Goal: Book appointment/travel/reservation

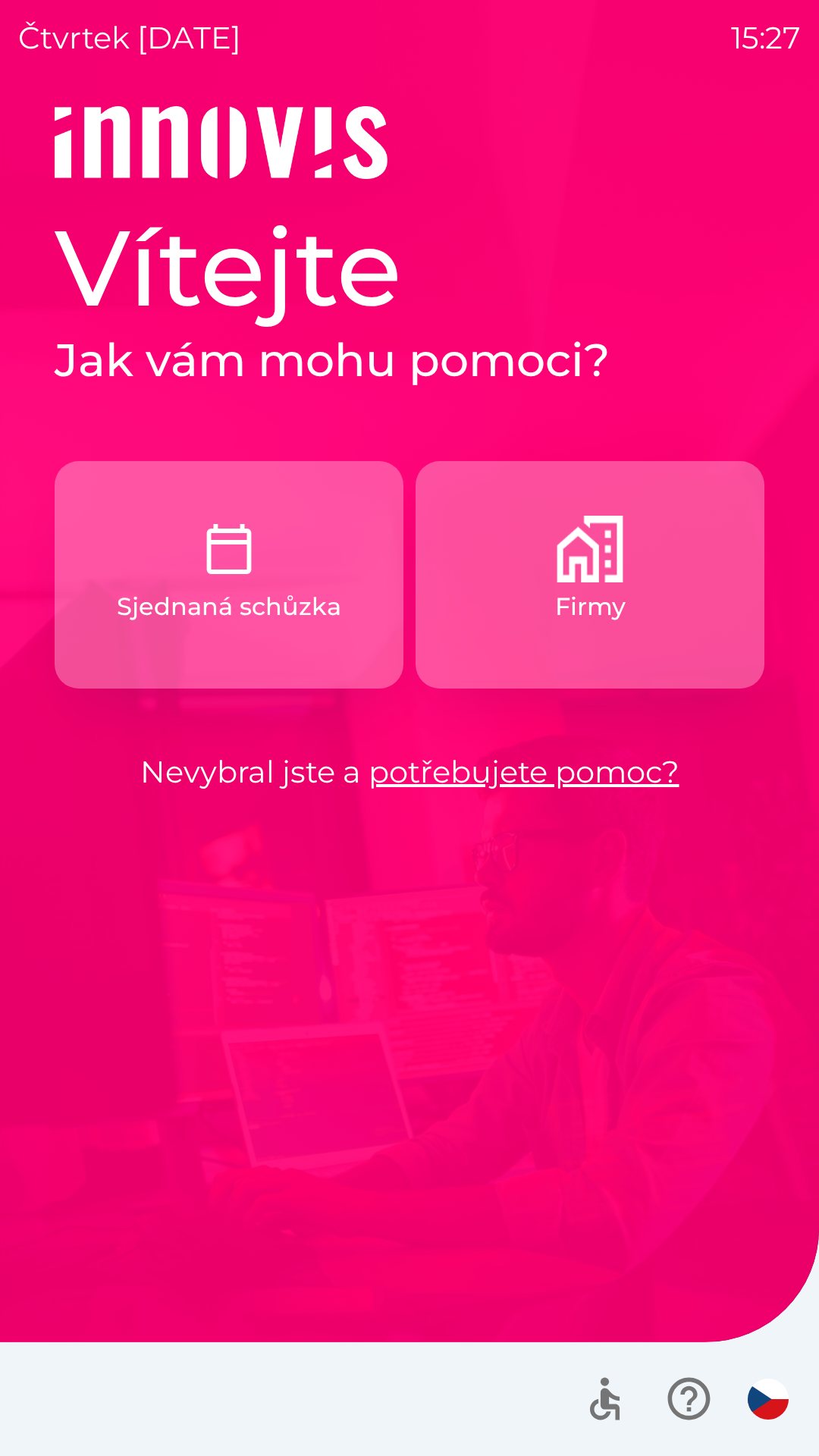
click at [765, 1393] on img "button" at bounding box center [768, 1398] width 41 height 41
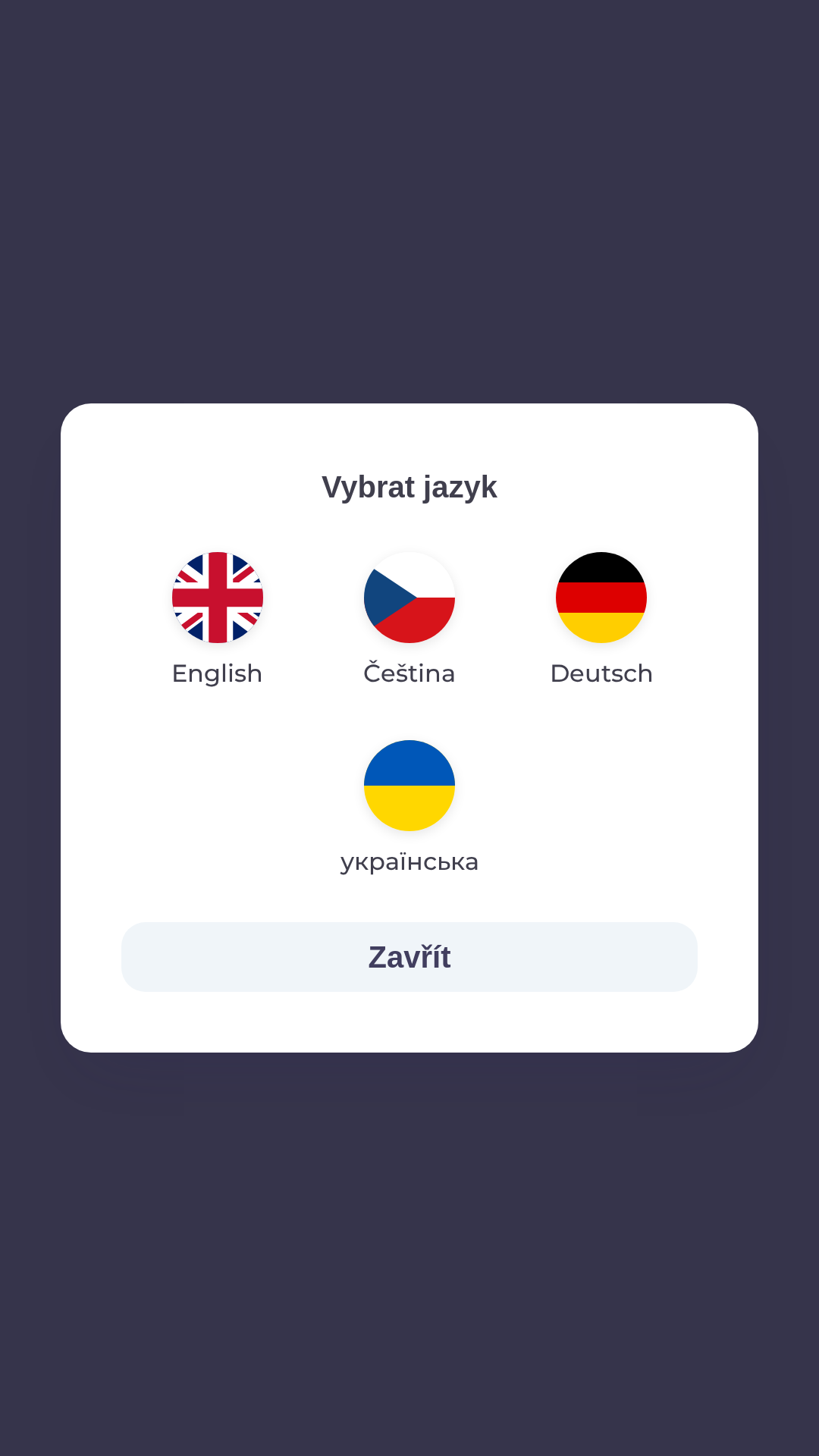
click at [228, 621] on img "button" at bounding box center [218, 598] width 91 height 91
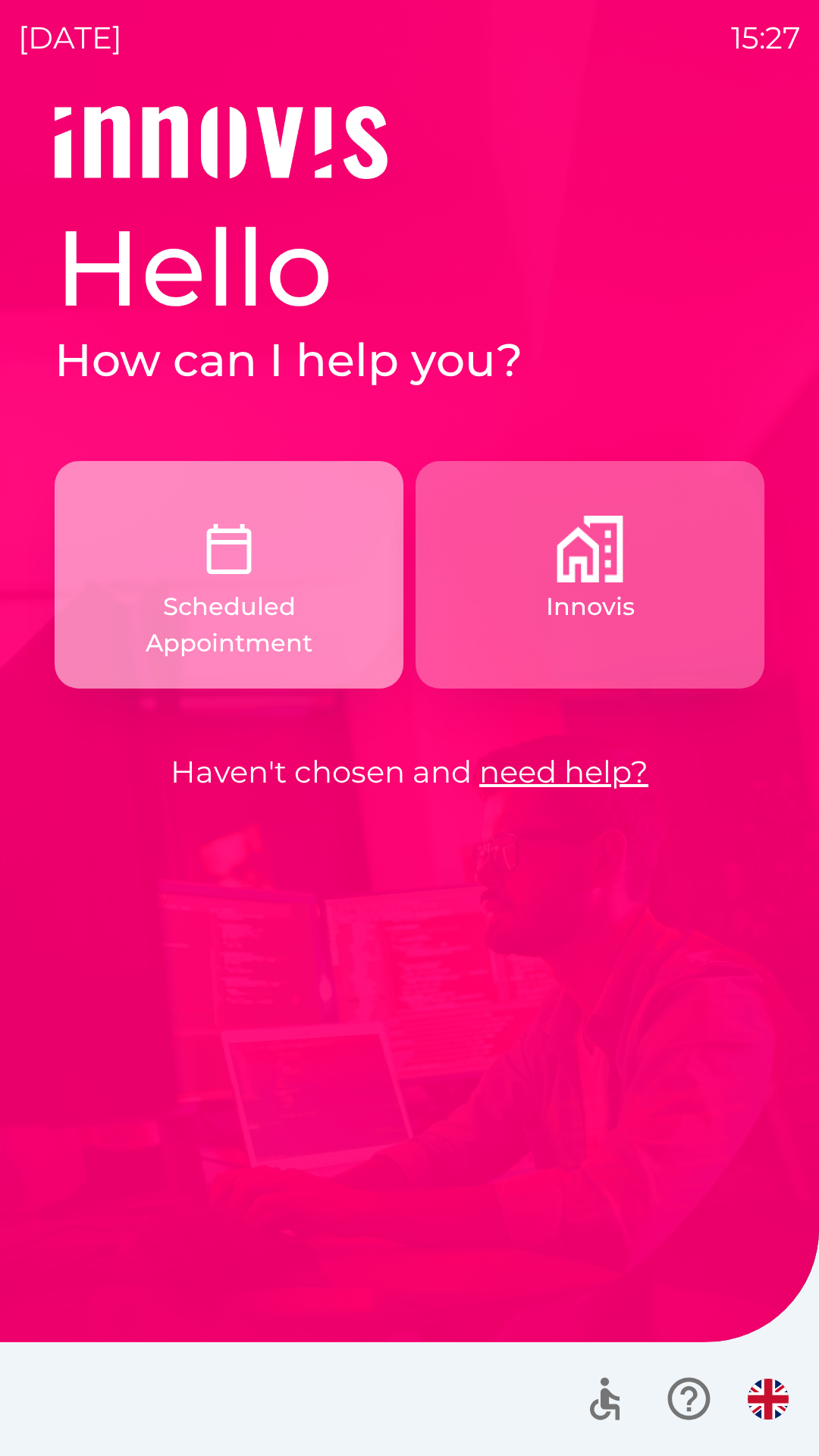
click at [287, 609] on p "Scheduled Appointment" at bounding box center [229, 625] width 276 height 73
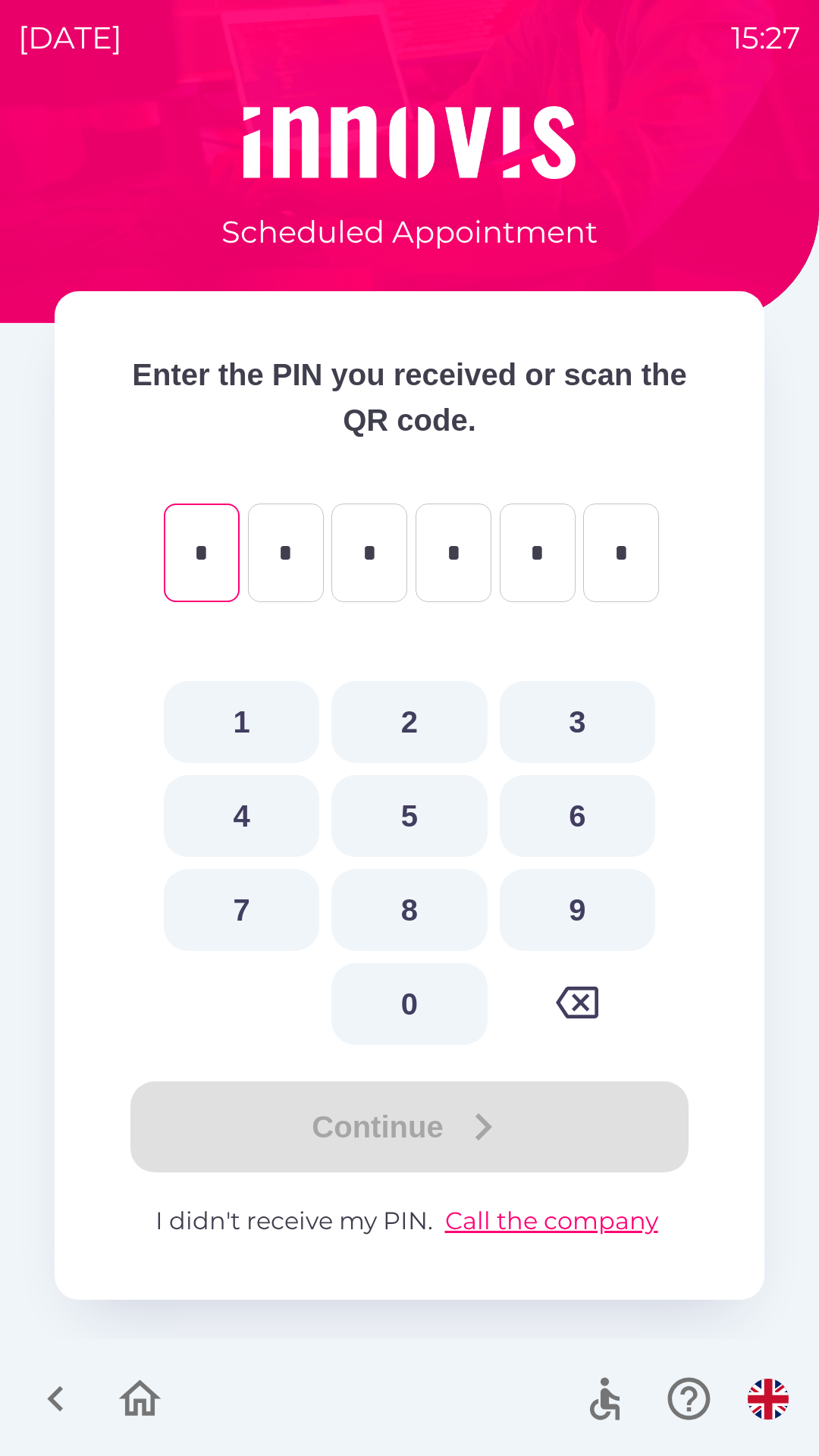
click at [45, 1394] on icon "button" at bounding box center [56, 1398] width 51 height 51
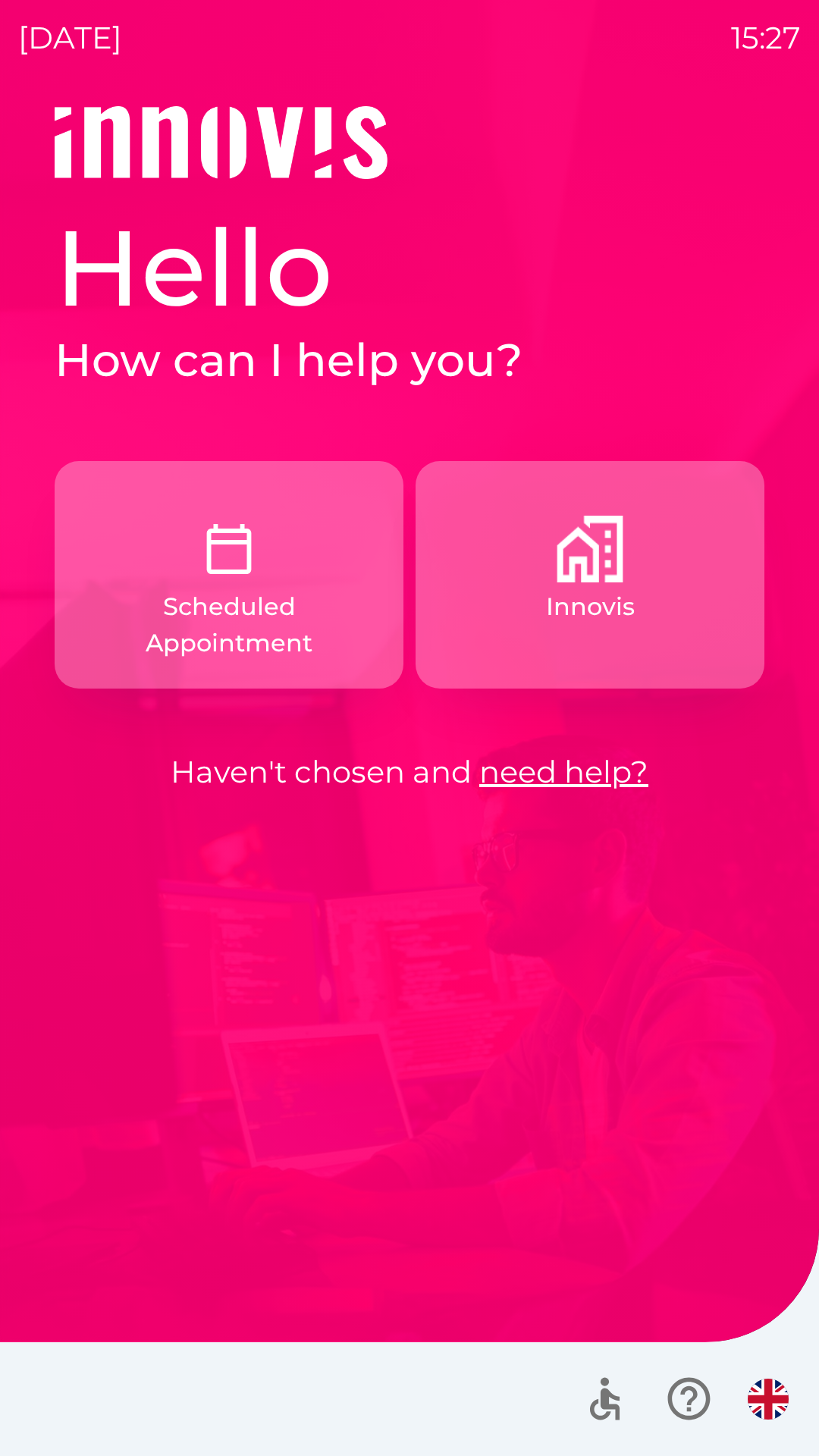
click at [612, 576] on img "button" at bounding box center [590, 548] width 67 height 67
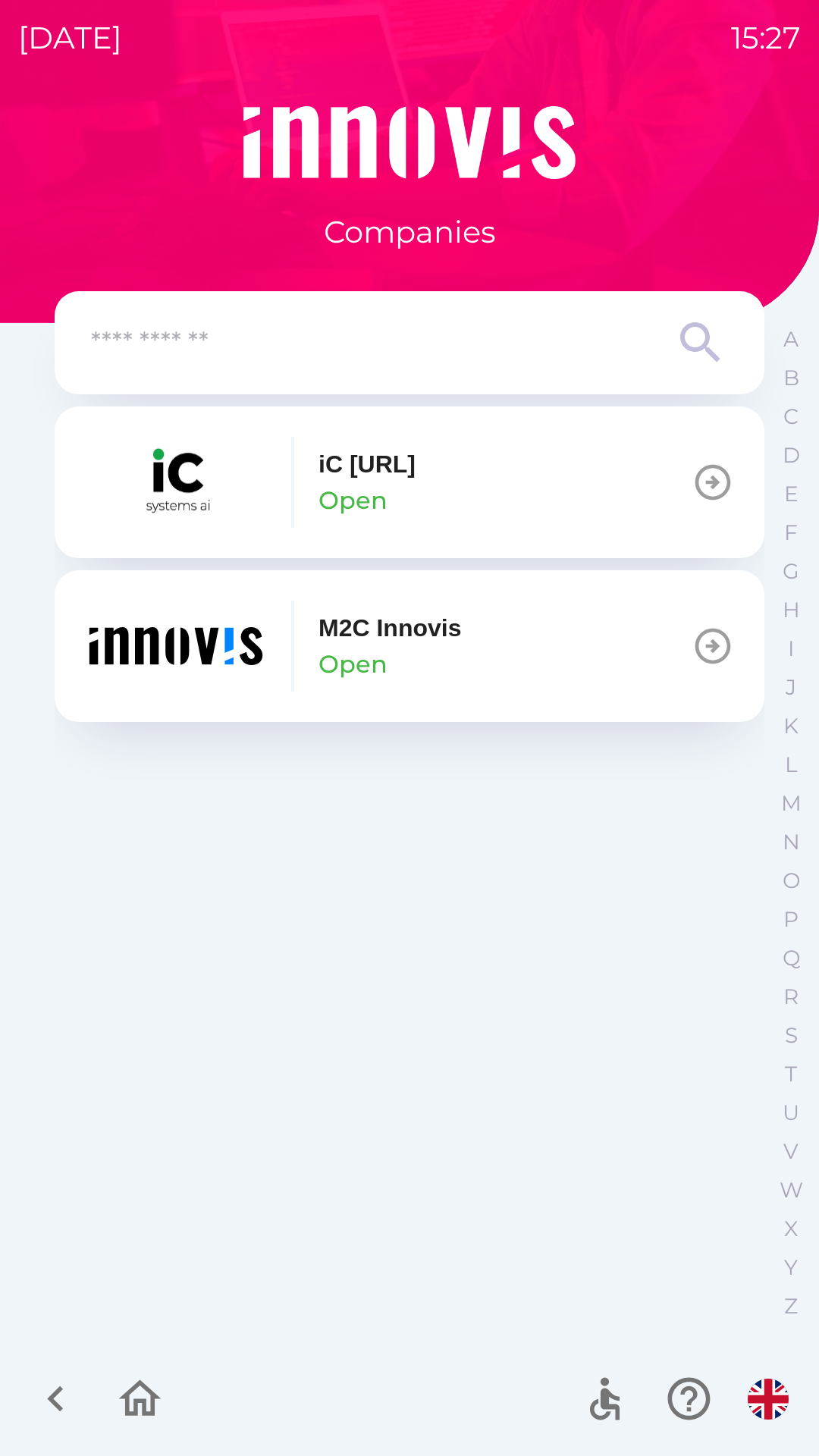
click at [709, 647] on icon "button" at bounding box center [713, 646] width 36 height 36
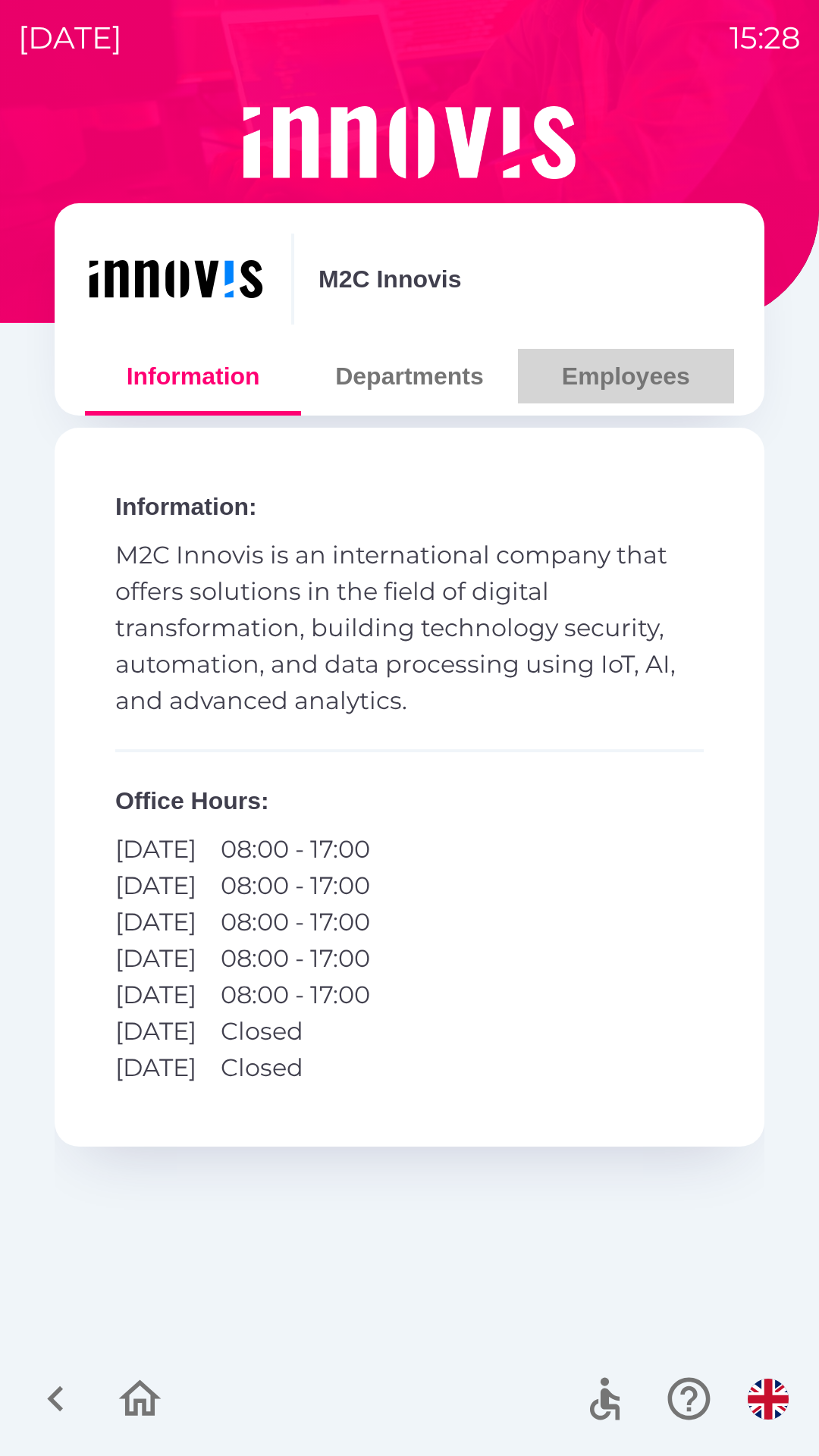
click at [634, 383] on button "Employees" at bounding box center [626, 377] width 216 height 55
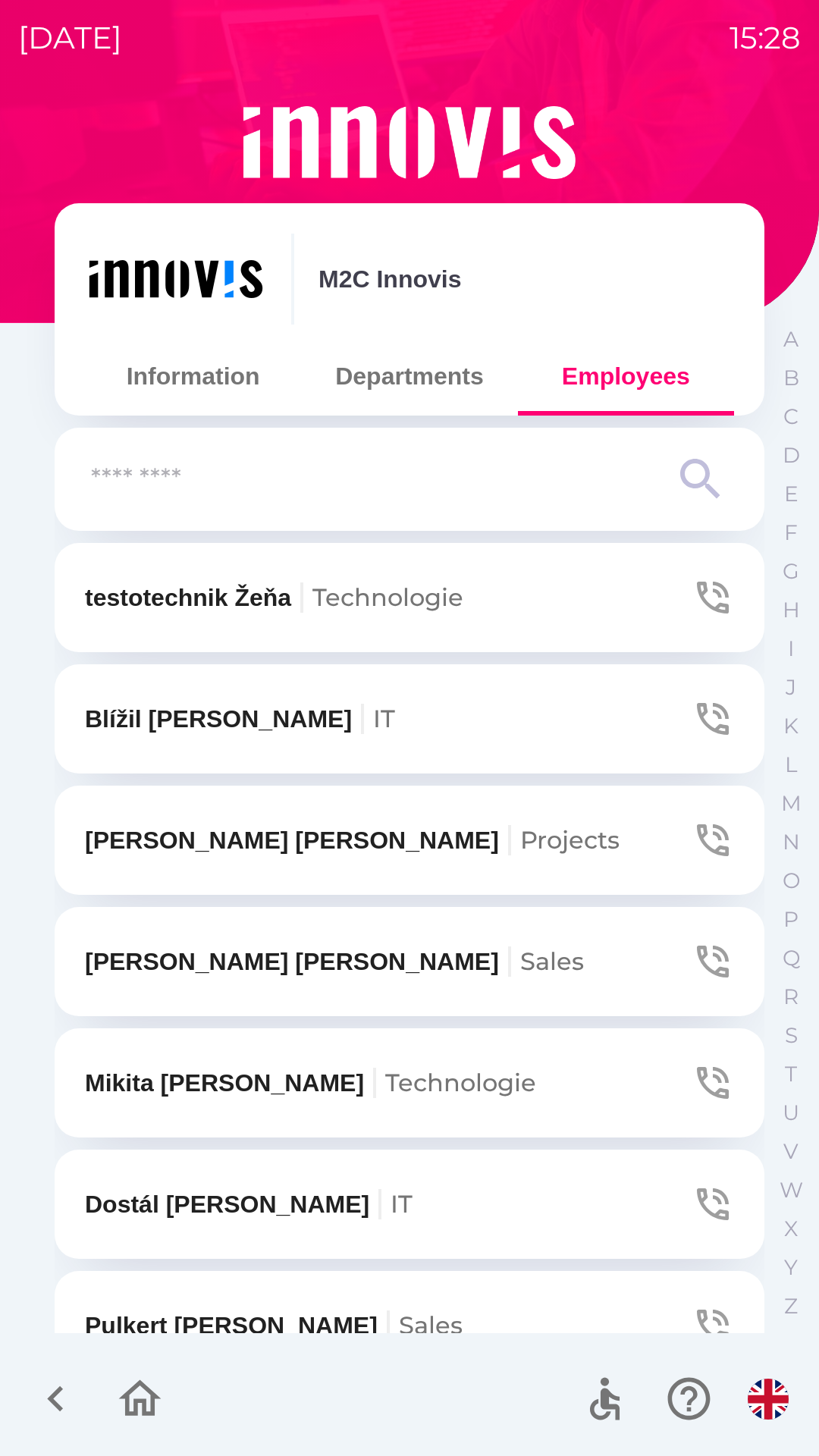
click at [220, 483] on input "text" at bounding box center [379, 480] width 576 height 42
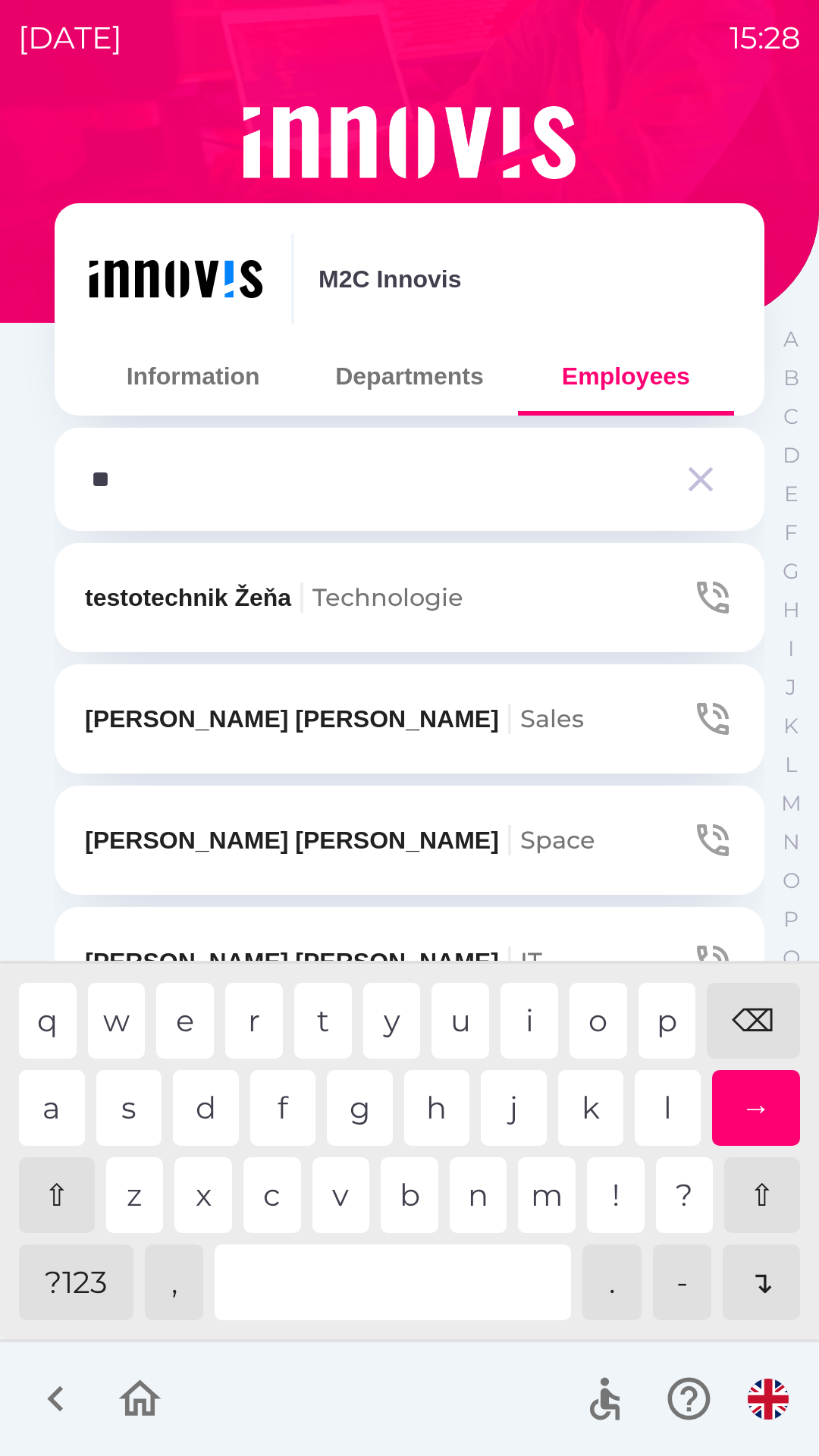
click at [597, 1015] on div "o" at bounding box center [598, 1020] width 58 height 76
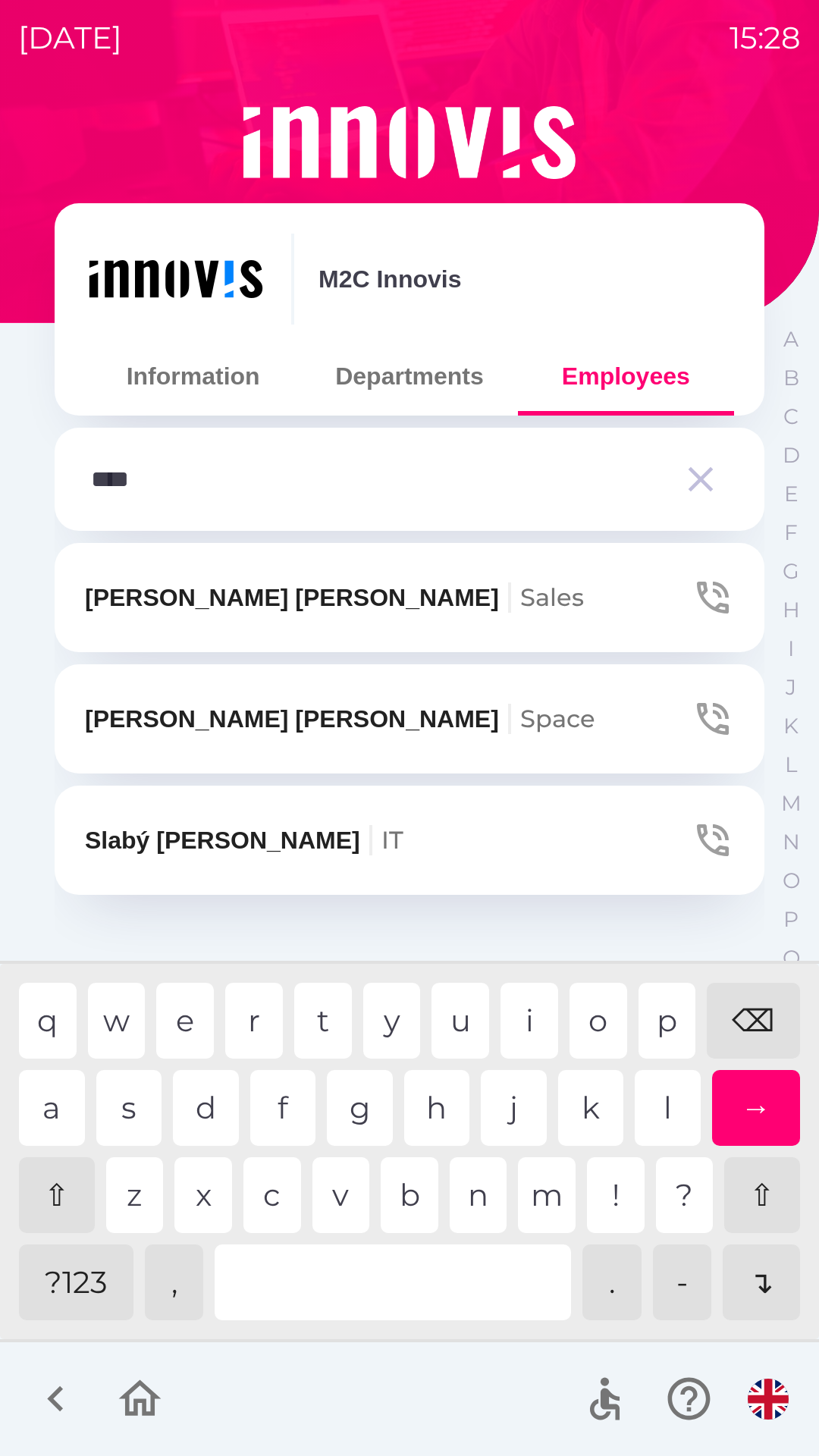
type input "*****"
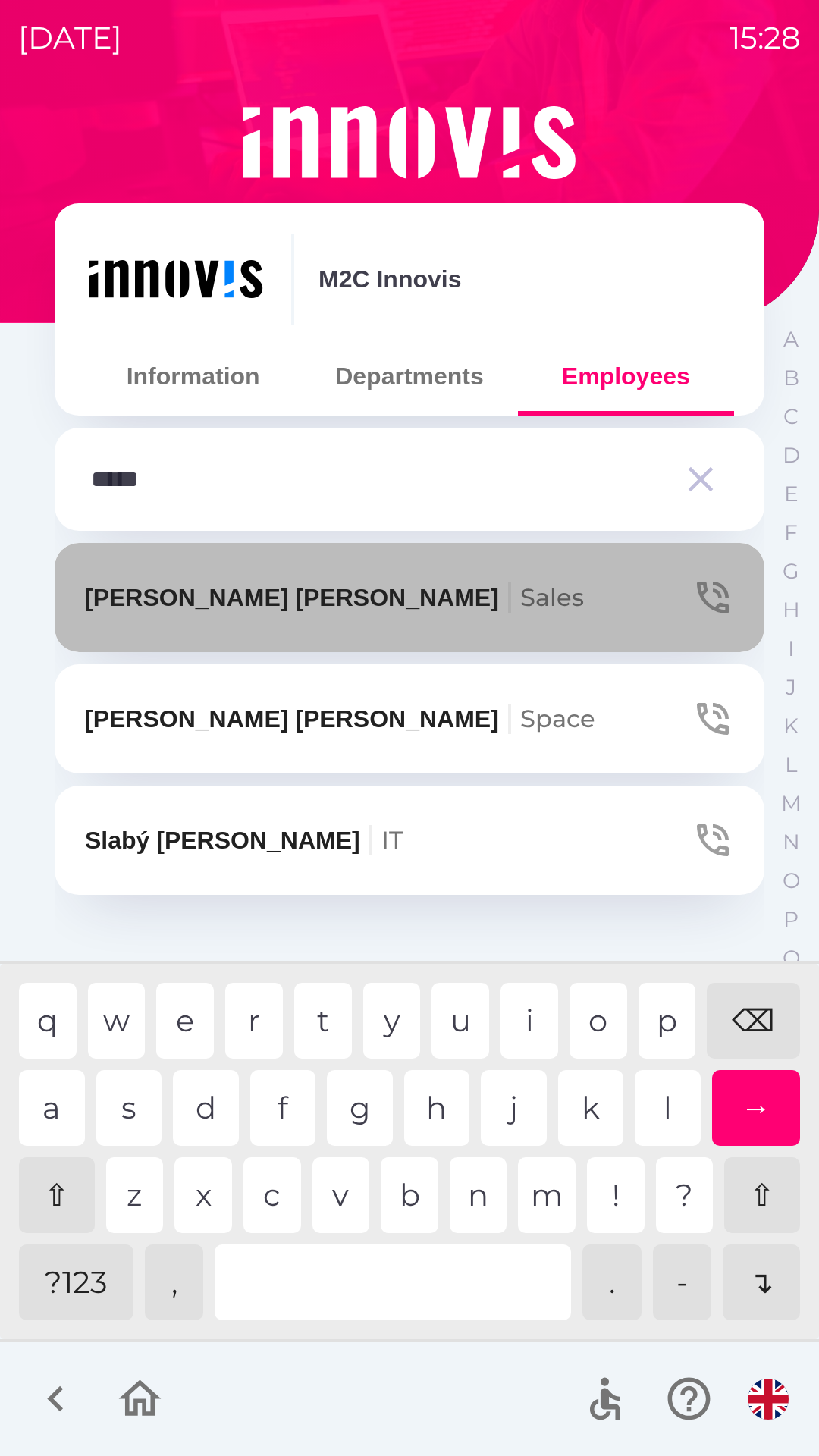
click at [180, 600] on p "[PERSON_NAME]" at bounding box center [335, 598] width 499 height 37
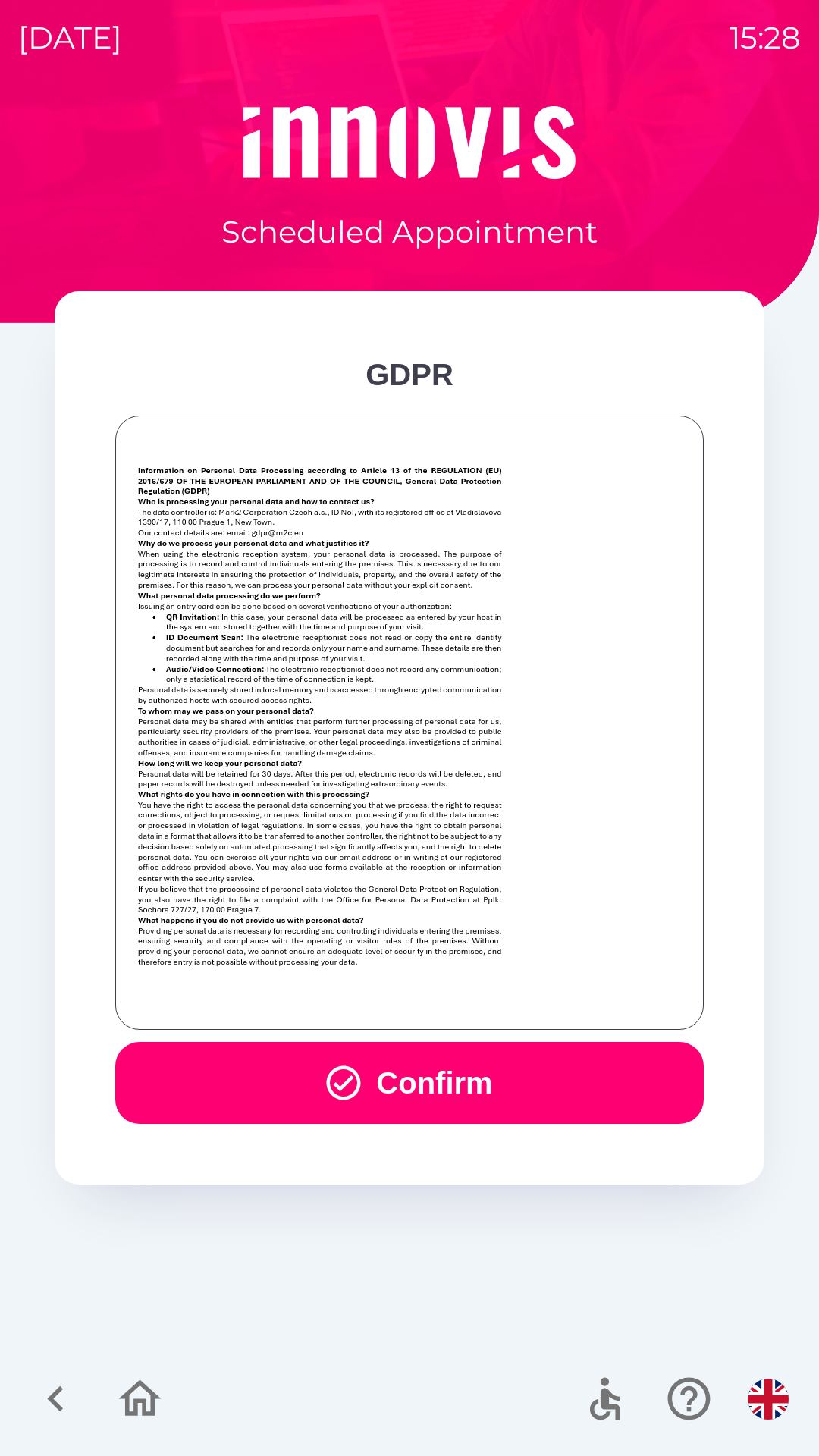
click at [428, 1043] on button "Confirm" at bounding box center [410, 1083] width 589 height 82
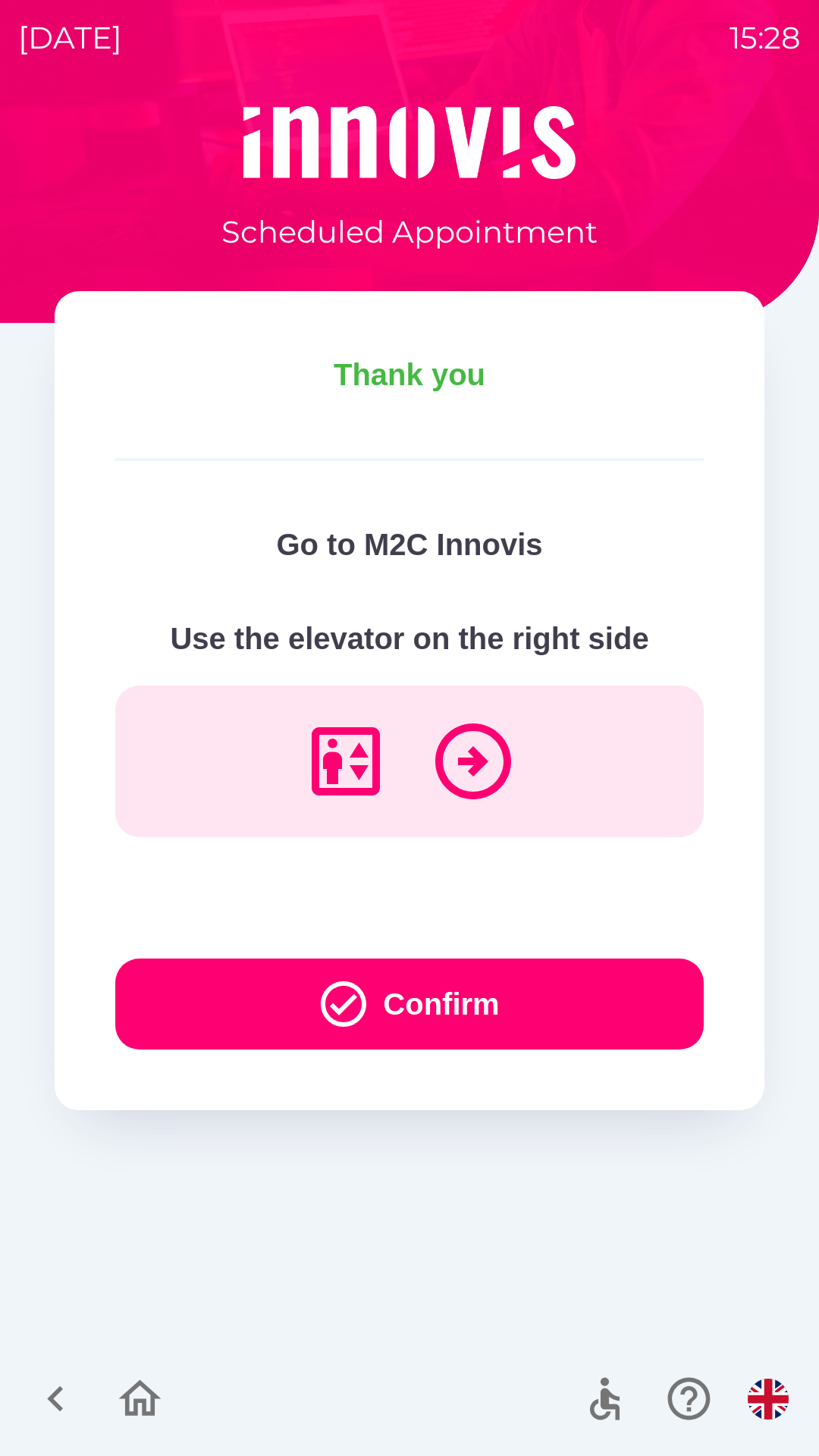
click at [463, 1002] on button "Confirm" at bounding box center [410, 1004] width 589 height 91
